Goal: Task Accomplishment & Management: Complete application form

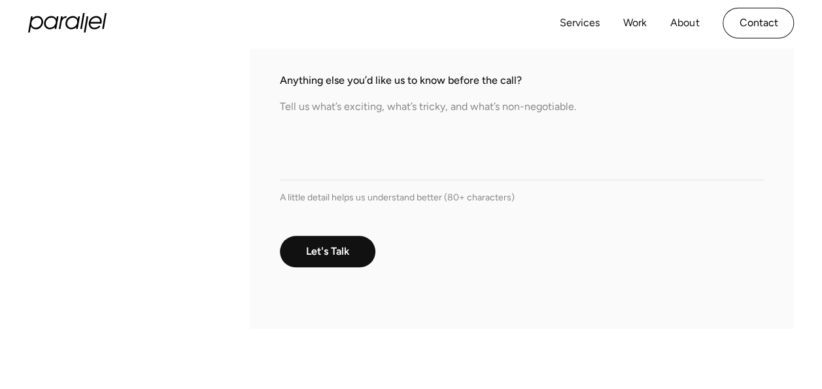
scroll to position [482, 0]
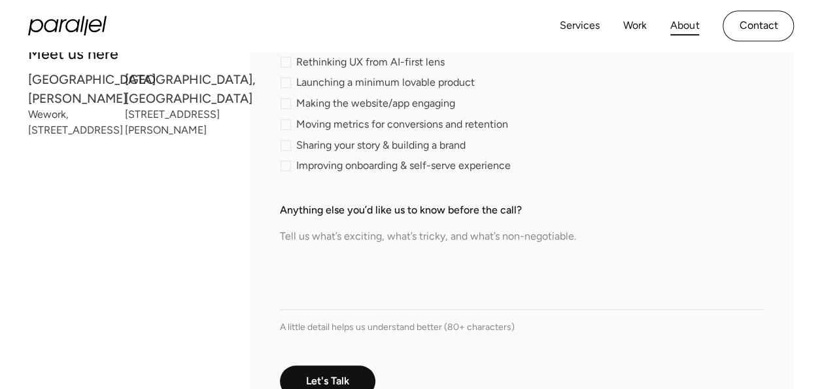
click at [696, 21] on link "About" at bounding box center [685, 25] width 29 height 19
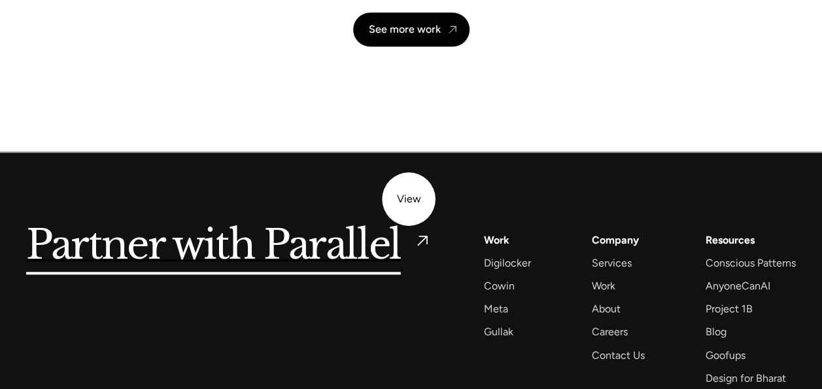
scroll to position [3067, 0]
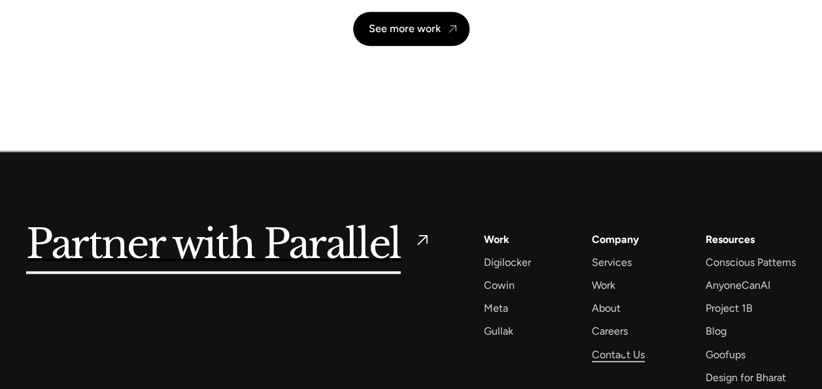
click at [624, 353] on div "Contact Us" at bounding box center [618, 354] width 53 height 18
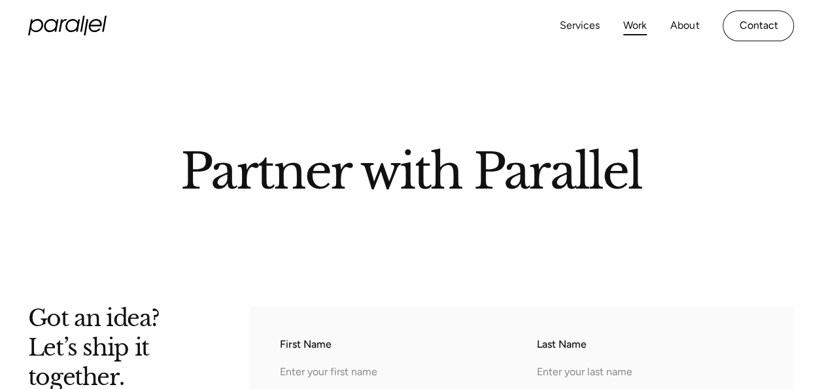
click at [627, 22] on link "Work" at bounding box center [635, 25] width 24 height 19
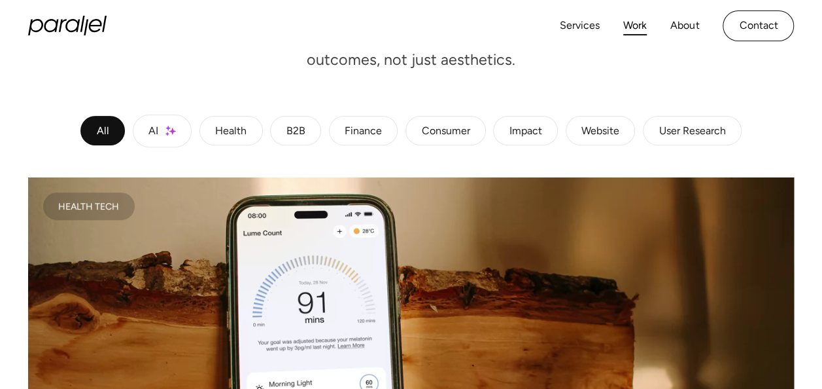
scroll to position [185, 0]
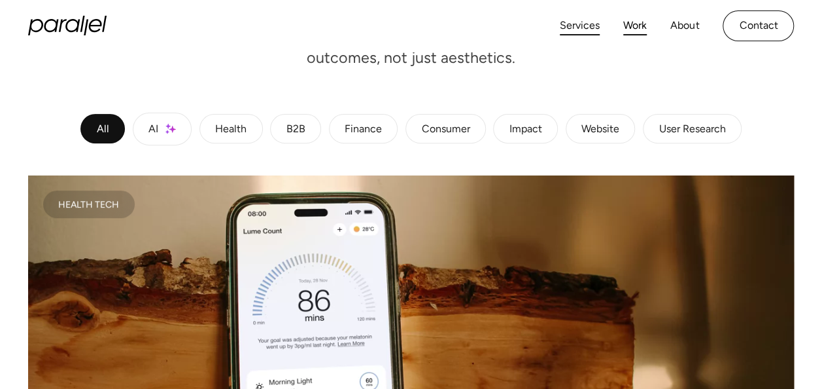
click at [578, 22] on link "Services" at bounding box center [580, 25] width 40 height 19
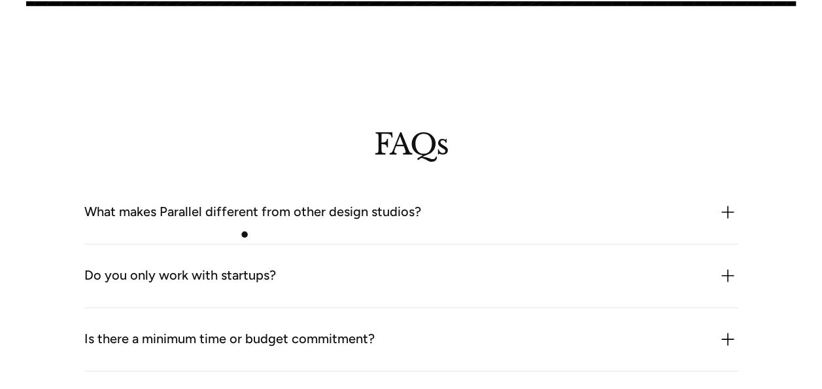
scroll to position [3180, 0]
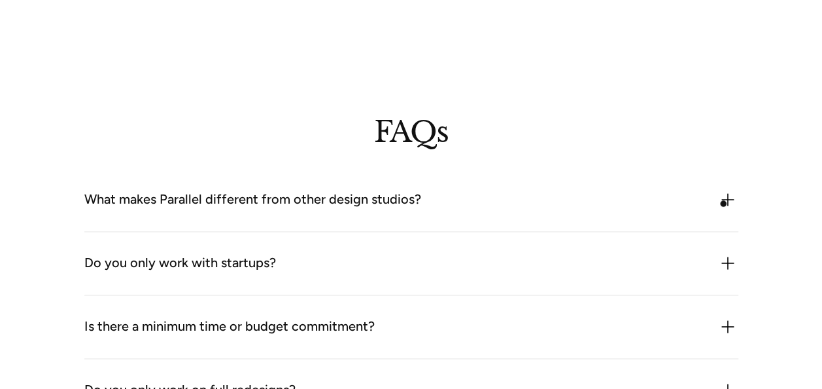
click at [724, 203] on img at bounding box center [728, 199] width 21 height 21
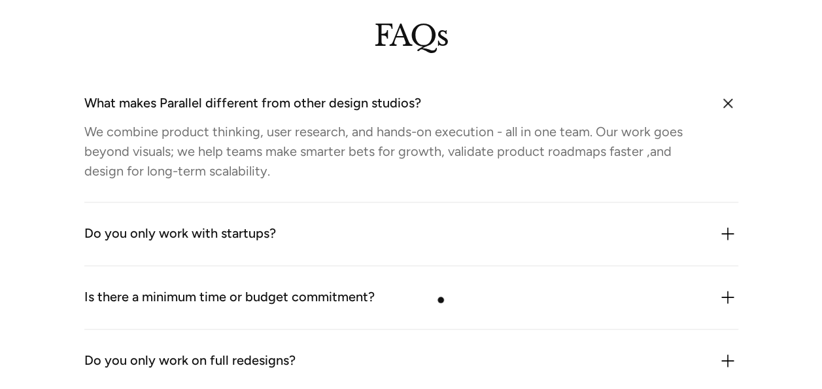
scroll to position [3277, 0]
click at [735, 104] on img at bounding box center [727, 102] width 29 height 29
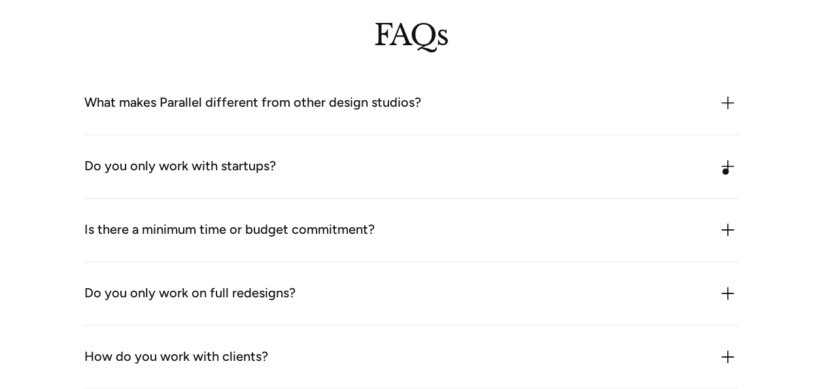
click at [726, 171] on img at bounding box center [728, 166] width 21 height 21
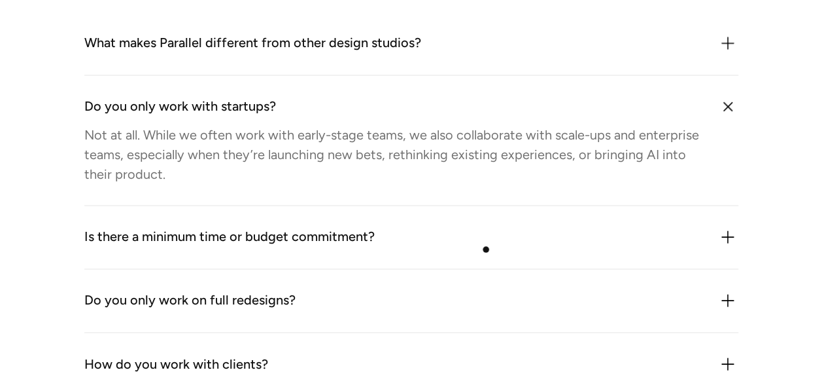
scroll to position [3338, 0]
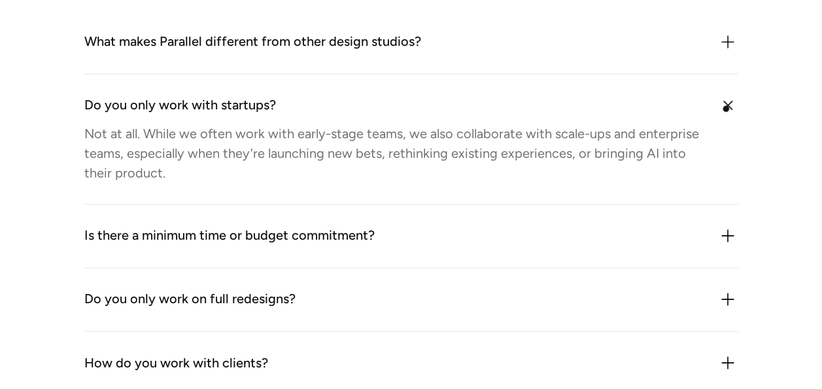
click at [726, 109] on img at bounding box center [727, 104] width 29 height 29
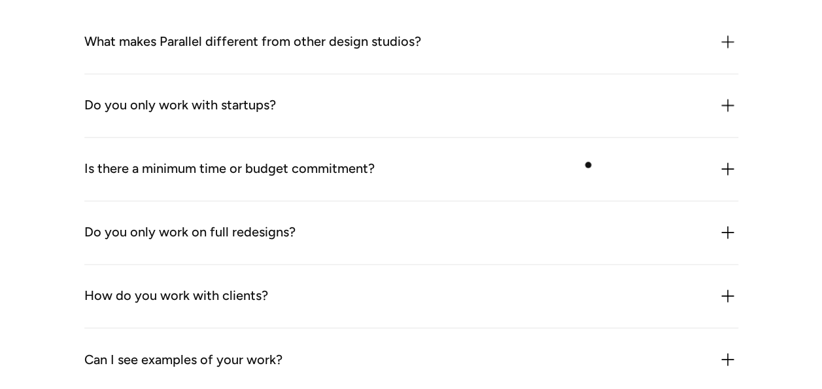
click at [588, 165] on div "Is there a minimum time or budget commitment?" at bounding box center [411, 168] width 654 height 21
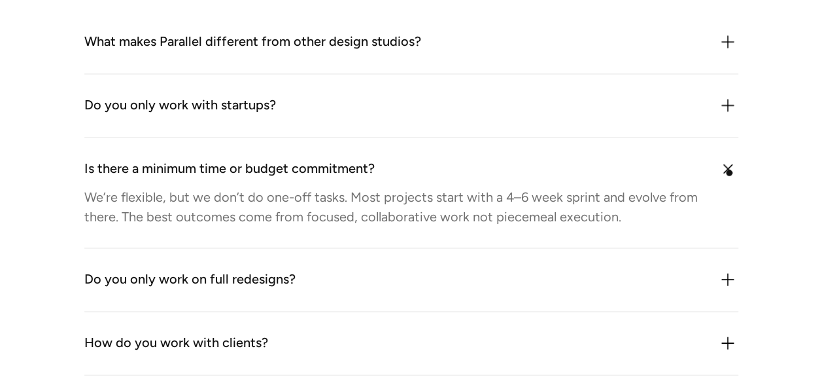
click at [729, 173] on img at bounding box center [727, 168] width 29 height 29
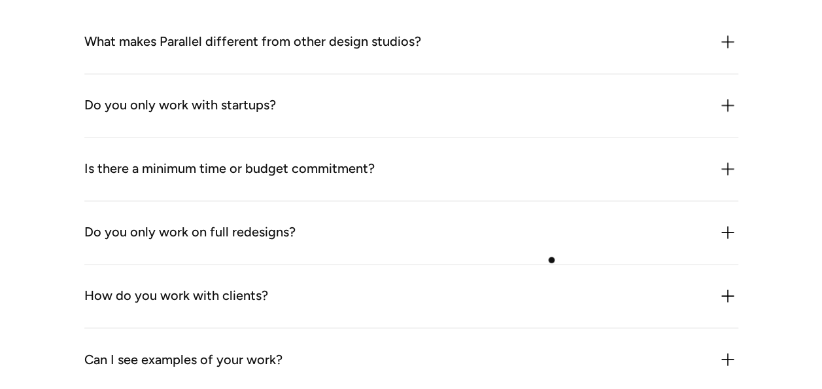
click at [552, 260] on div "Do you only work on full redesigns? No. We often work on specific flows, featur…" at bounding box center [411, 232] width 654 height 63
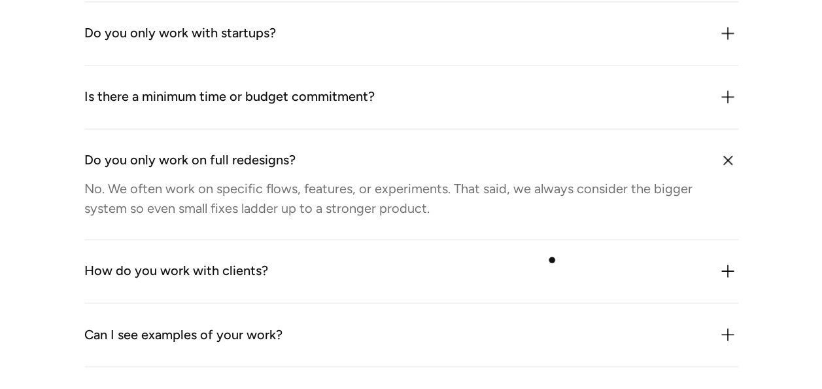
scroll to position [3410, 0]
click at [729, 162] on img at bounding box center [727, 159] width 29 height 29
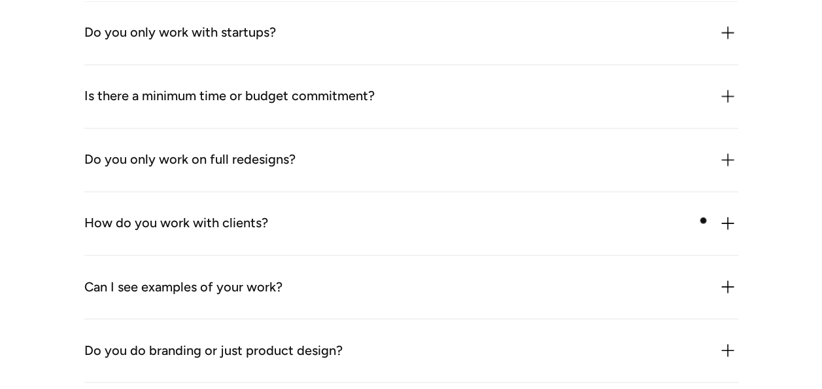
click at [704, 220] on div "How do you work with clients?" at bounding box center [411, 223] width 654 height 21
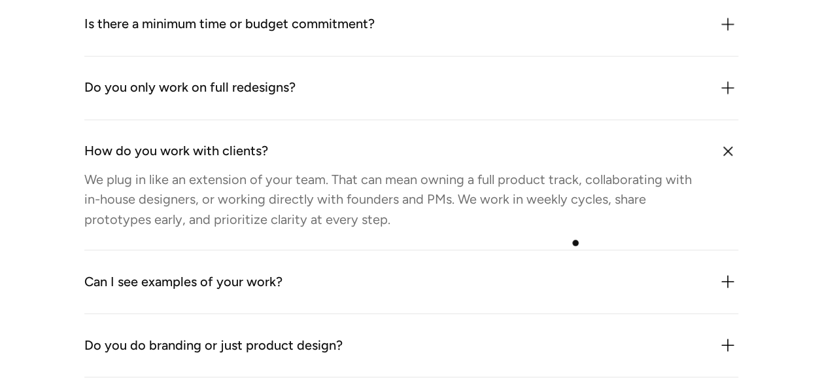
scroll to position [3483, 0]
click at [733, 154] on img at bounding box center [727, 149] width 29 height 29
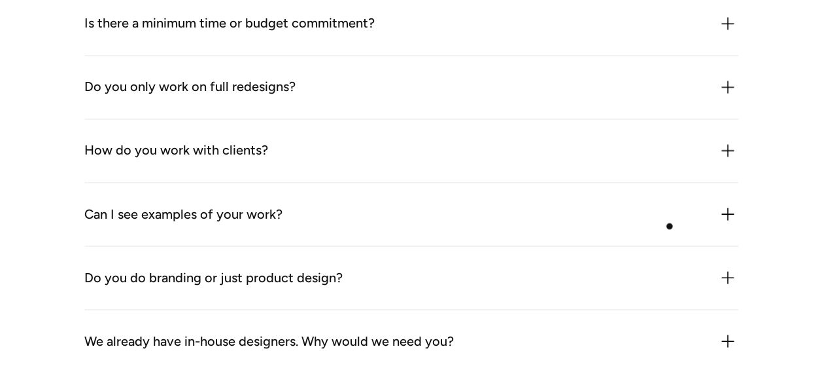
click at [670, 224] on div "Can I see examples of your work?" at bounding box center [411, 213] width 654 height 21
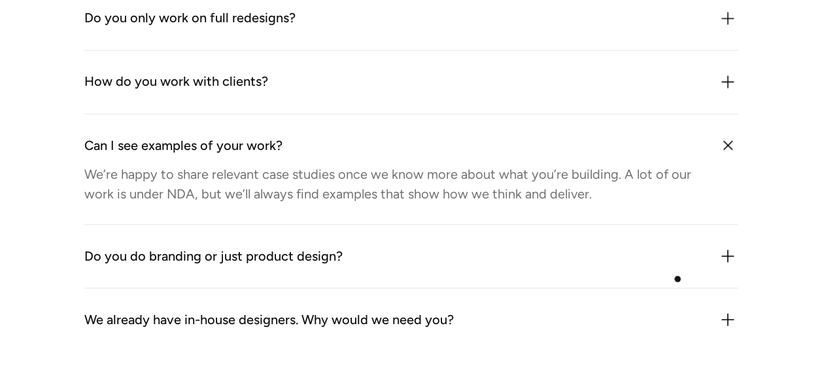
scroll to position [3552, 0]
click at [726, 263] on img at bounding box center [728, 255] width 21 height 21
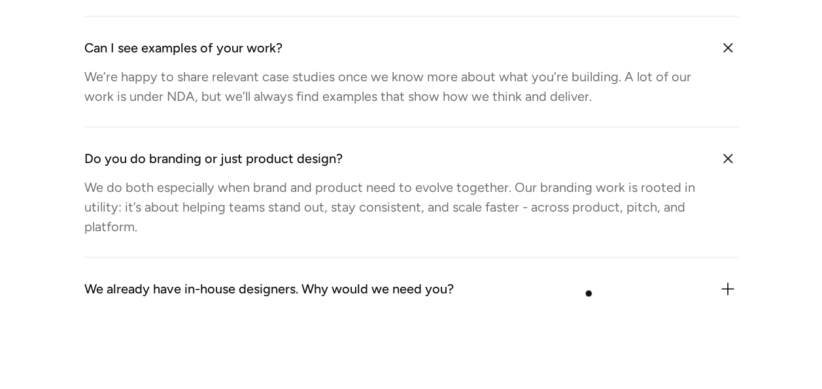
scroll to position [3677, 0]
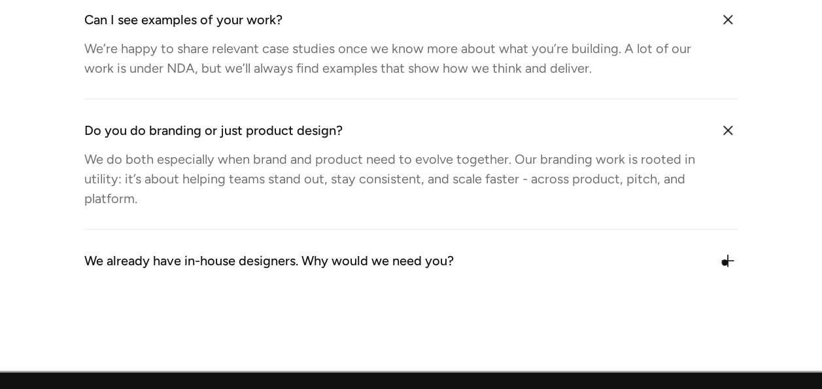
click at [725, 262] on img at bounding box center [728, 260] width 21 height 21
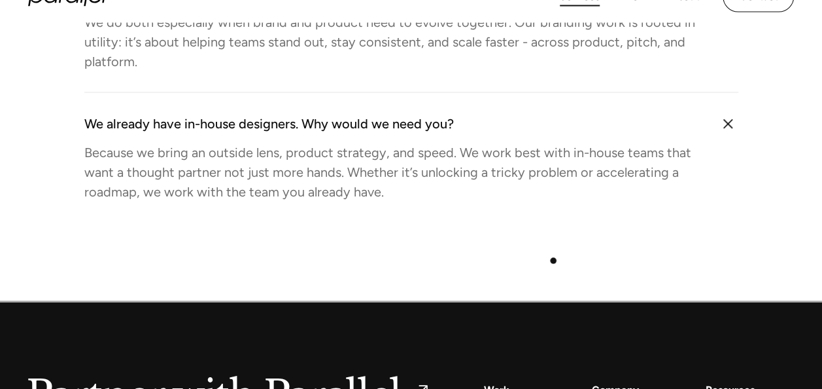
scroll to position [3814, 0]
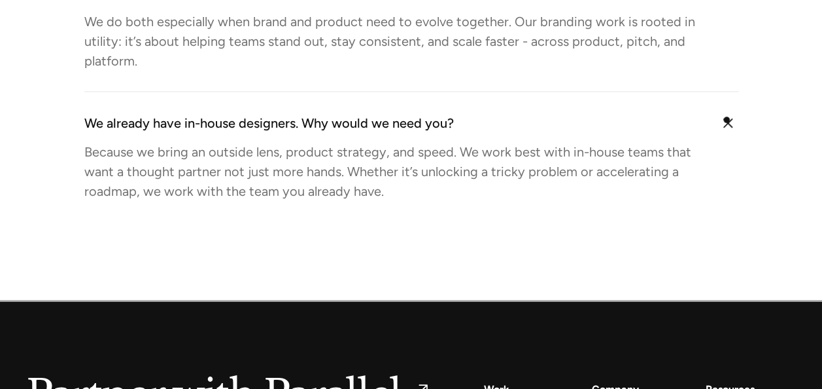
click at [727, 120] on img at bounding box center [727, 123] width 29 height 29
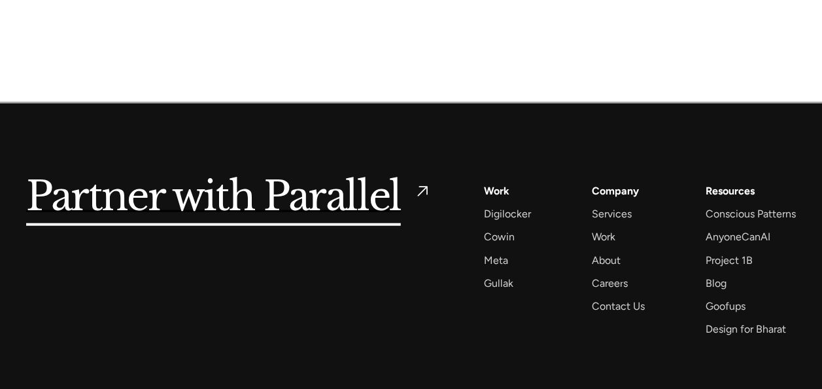
scroll to position [3946, 0]
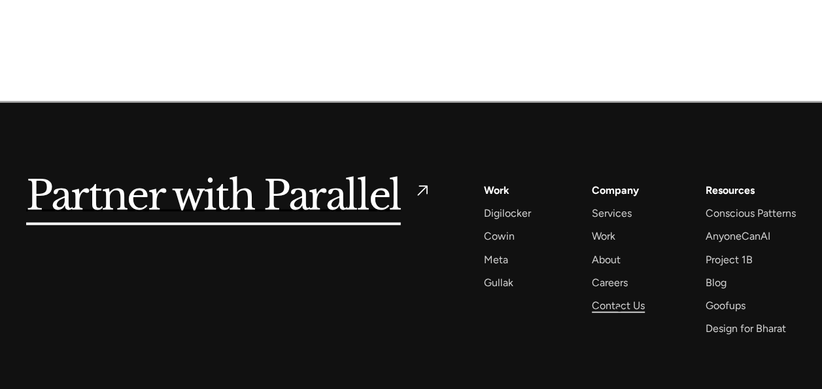
click at [620, 309] on div "Contact Us" at bounding box center [618, 305] width 53 height 18
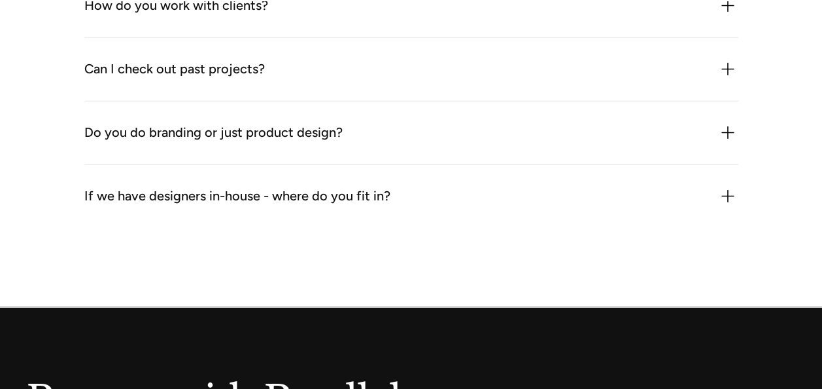
scroll to position [2175, 0]
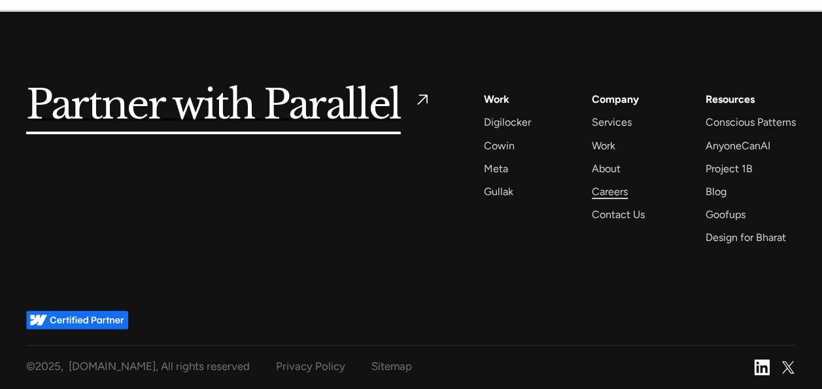
click at [612, 188] on div "Careers" at bounding box center [610, 192] width 36 height 18
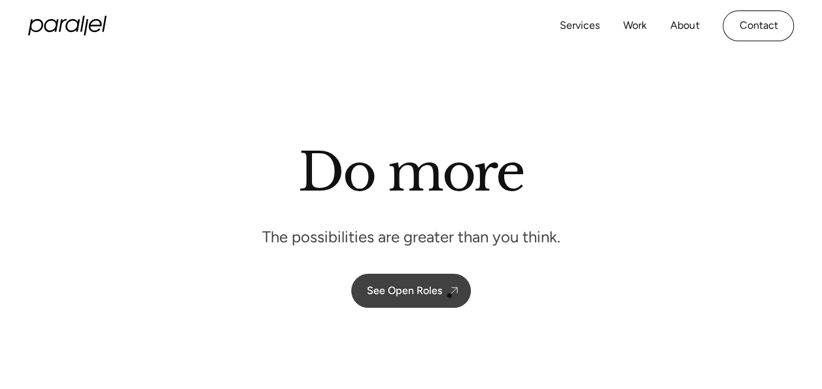
click at [449, 295] on img at bounding box center [453, 290] width 13 height 13
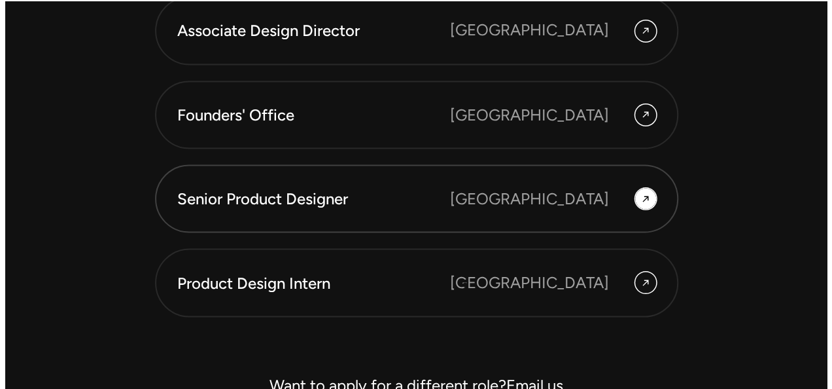
scroll to position [3630, 0]
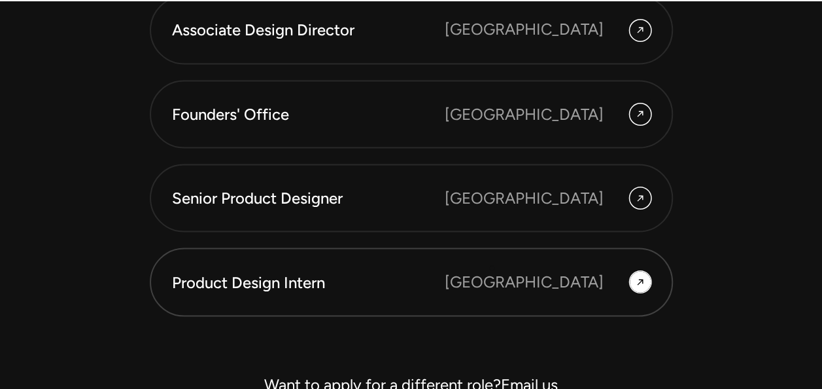
click at [492, 268] on link "Product Design Intern [GEOGRAPHIC_DATA]" at bounding box center [411, 281] width 523 height 68
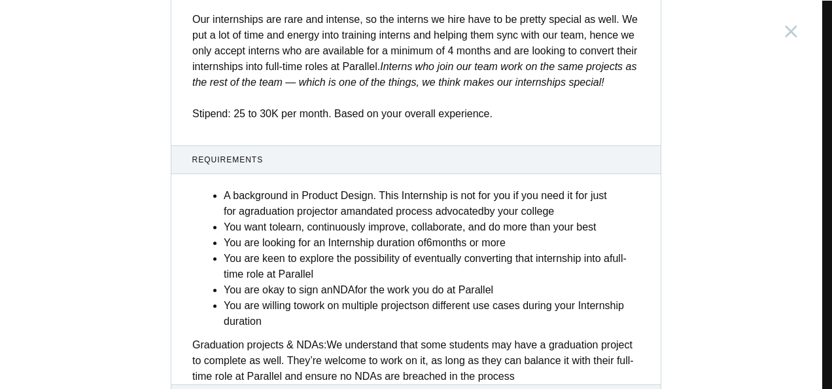
scroll to position [601, 0]
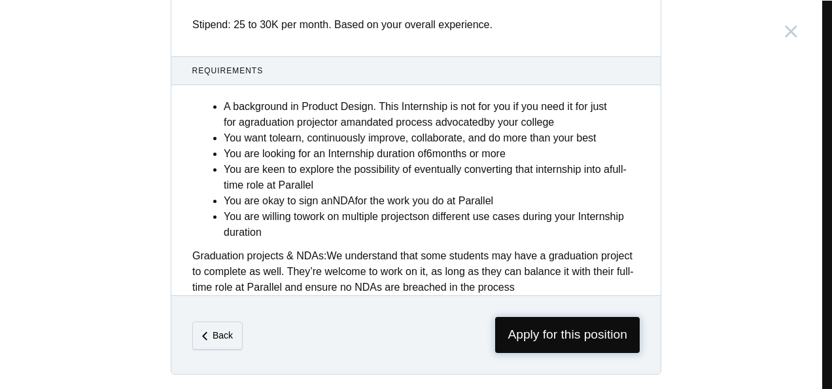
click at [525, 342] on span "Apply for this position" at bounding box center [567, 335] width 145 height 36
